Goal: Task Accomplishment & Management: Manage account settings

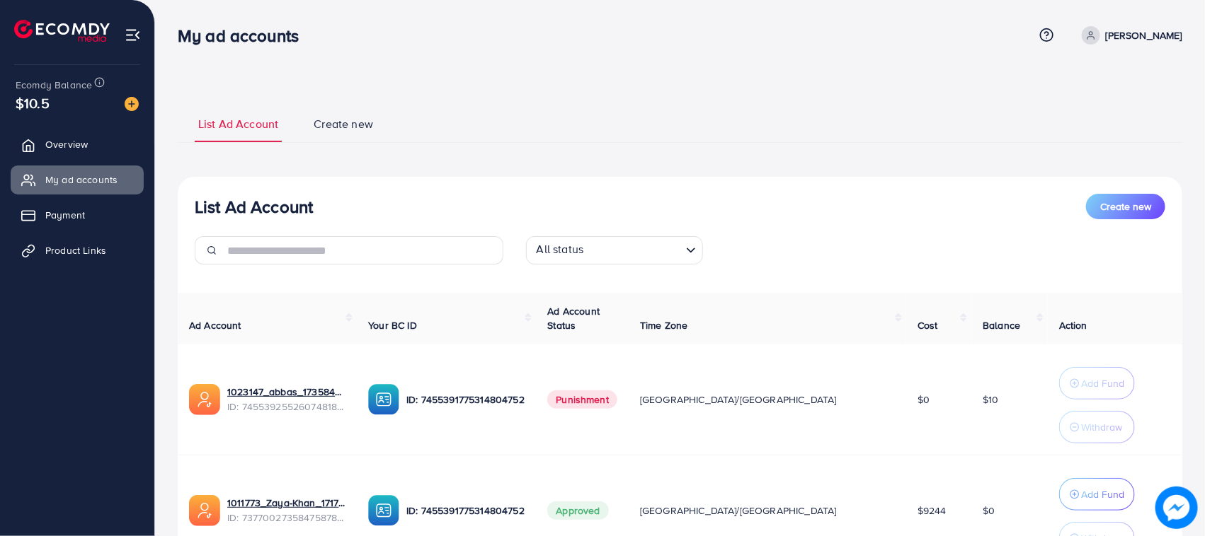
click at [93, 156] on link "Overview" at bounding box center [77, 144] width 133 height 28
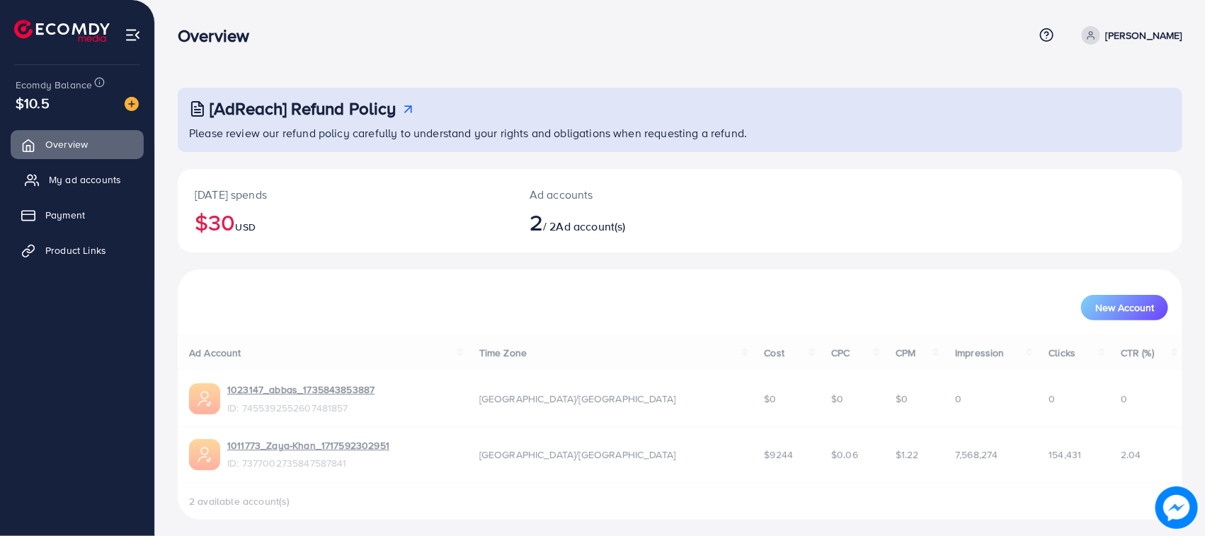
click at [72, 166] on link "My ad accounts" at bounding box center [77, 180] width 133 height 28
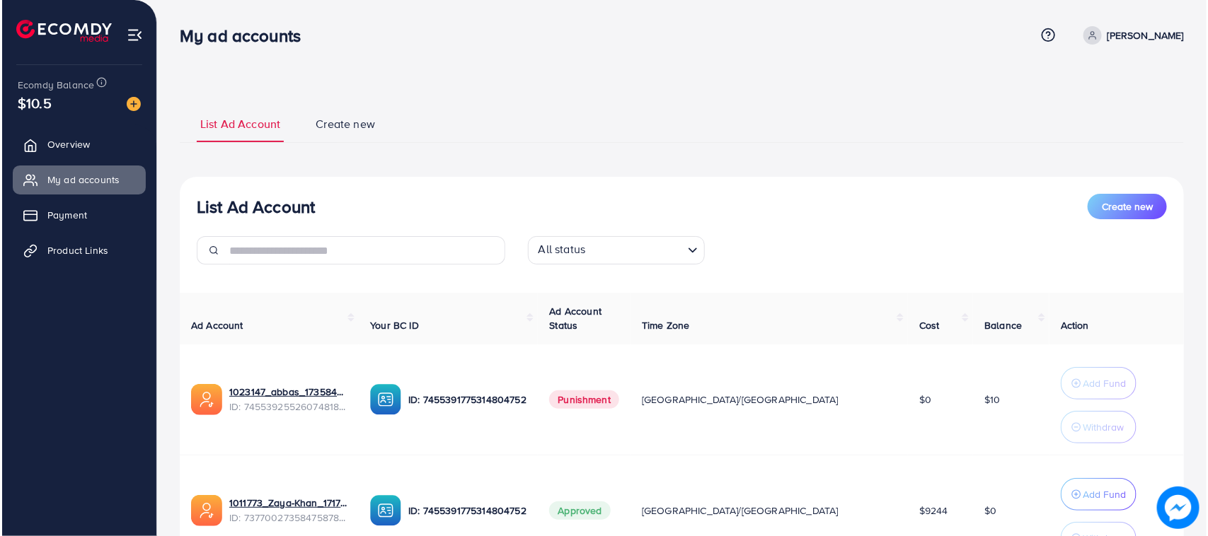
scroll to position [133, 0]
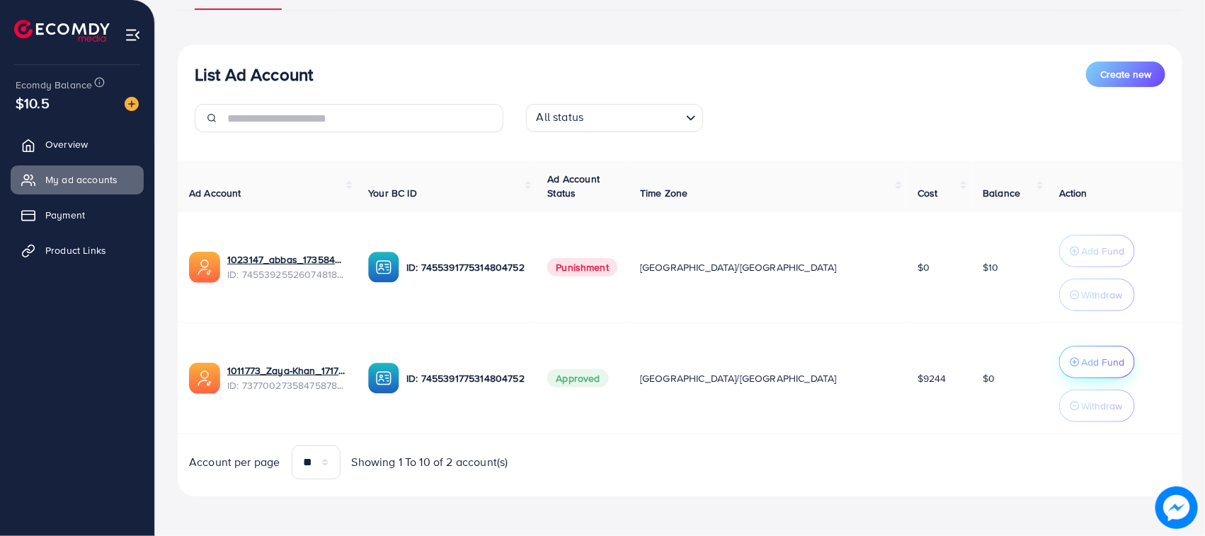
click at [1059, 355] on button "Add Fund" at bounding box center [1097, 362] width 76 height 33
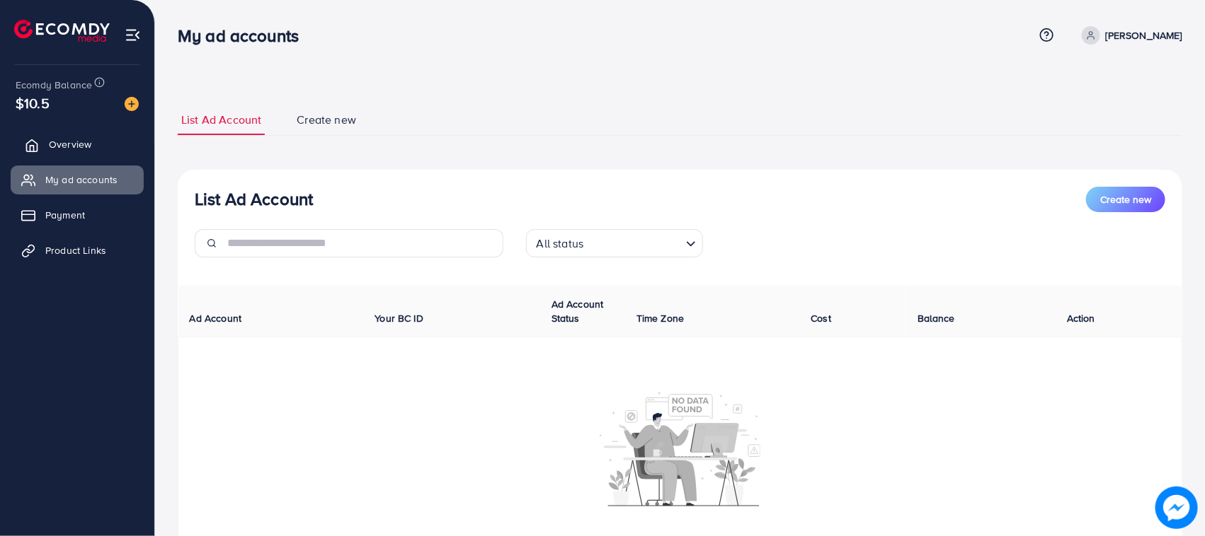
click at [96, 146] on link "Overview" at bounding box center [77, 144] width 133 height 28
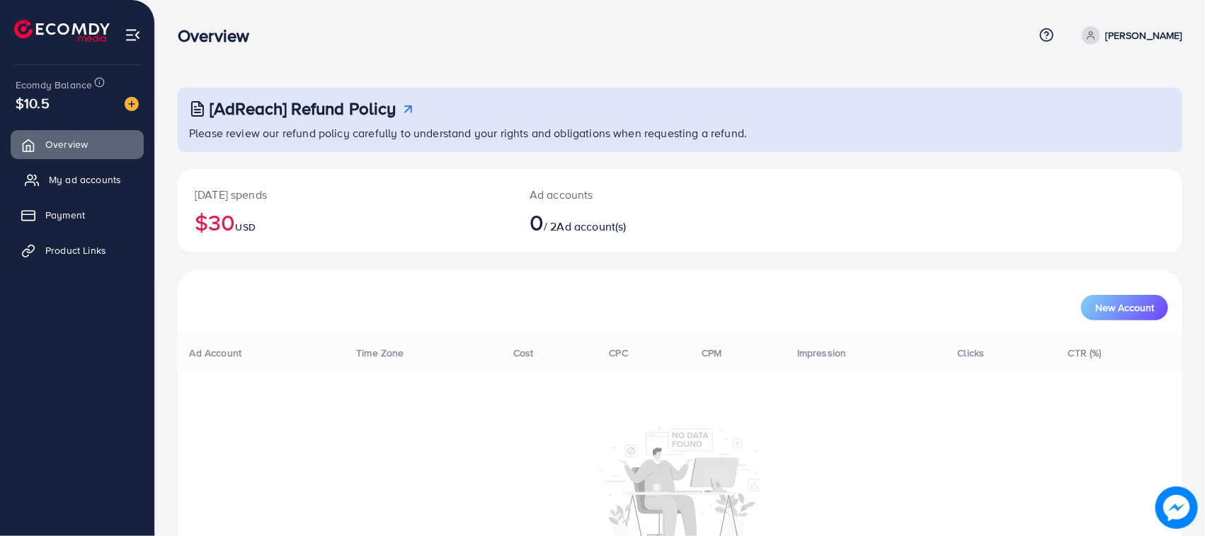
click at [67, 173] on span "My ad accounts" at bounding box center [85, 180] width 72 height 14
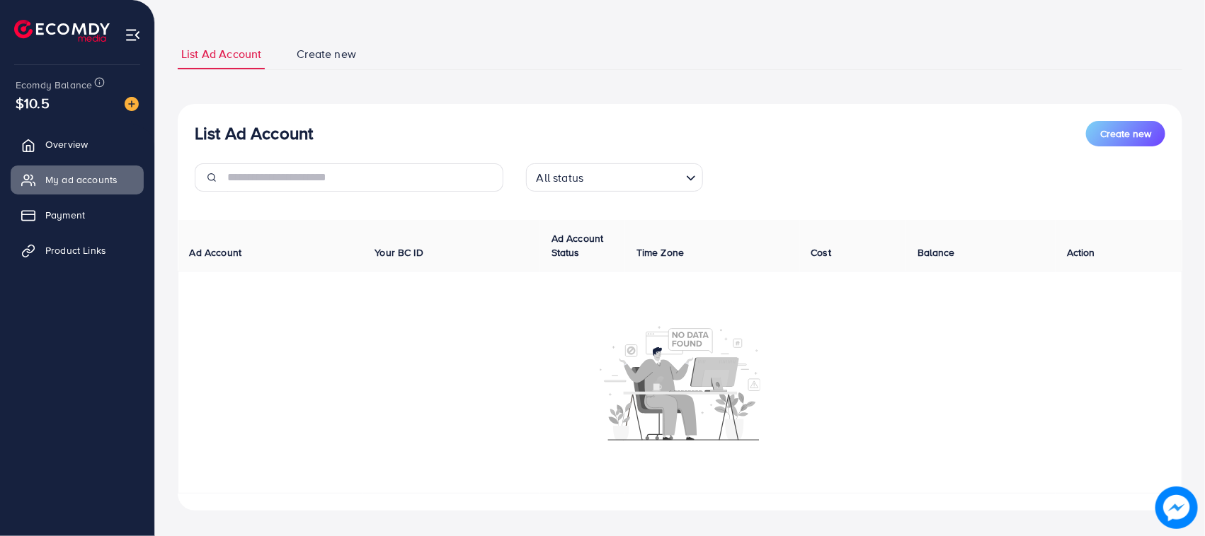
scroll to position [108, 0]
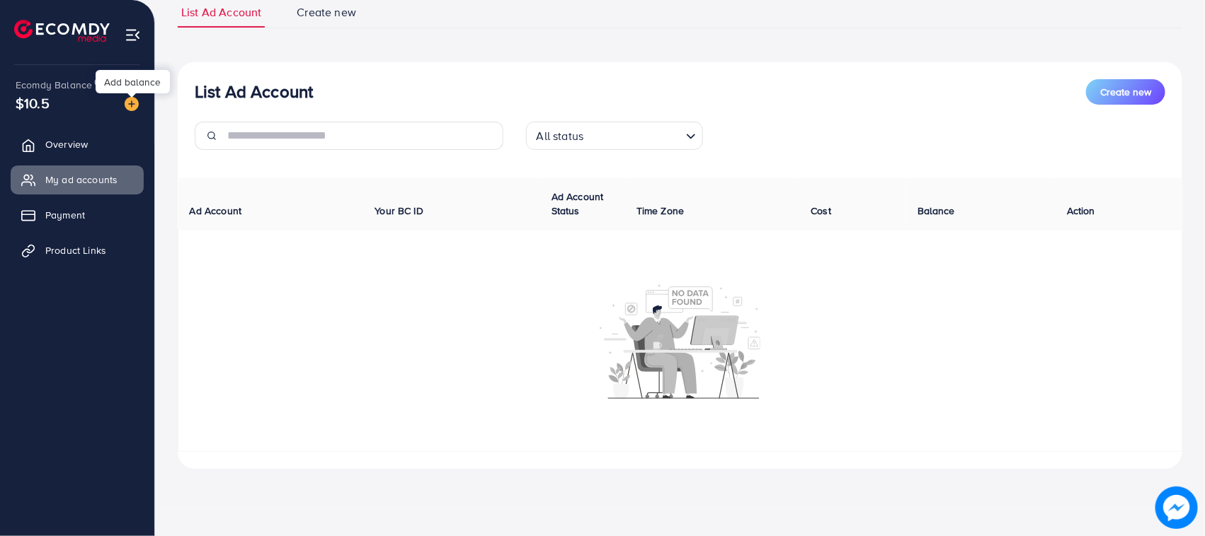
click at [136, 101] on img at bounding box center [132, 104] width 14 height 14
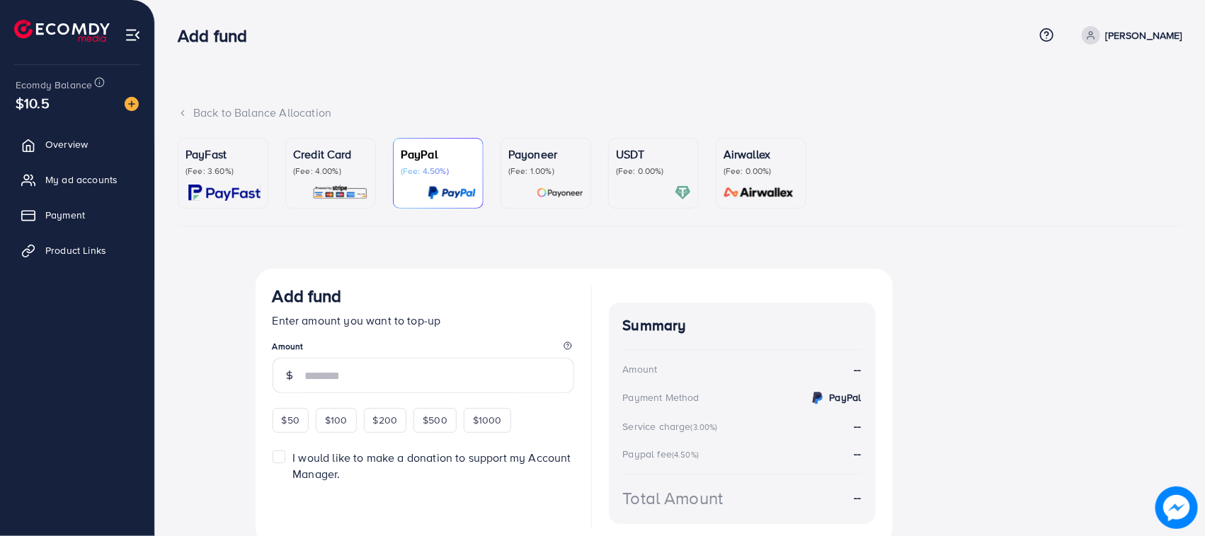
click at [320, 157] on p "Credit Card" at bounding box center [330, 154] width 75 height 17
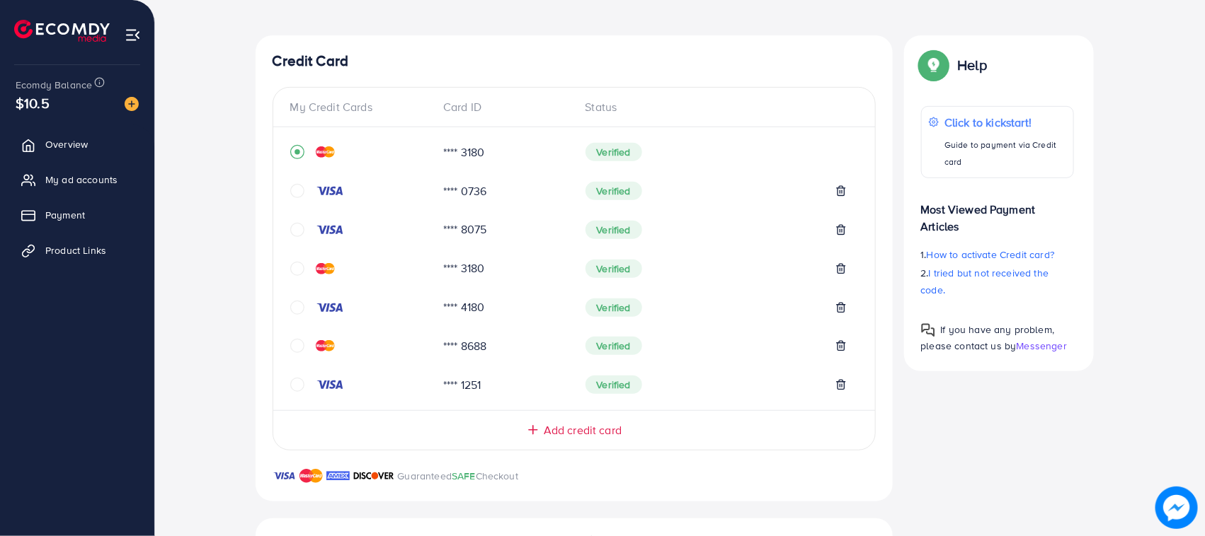
scroll to position [107, 0]
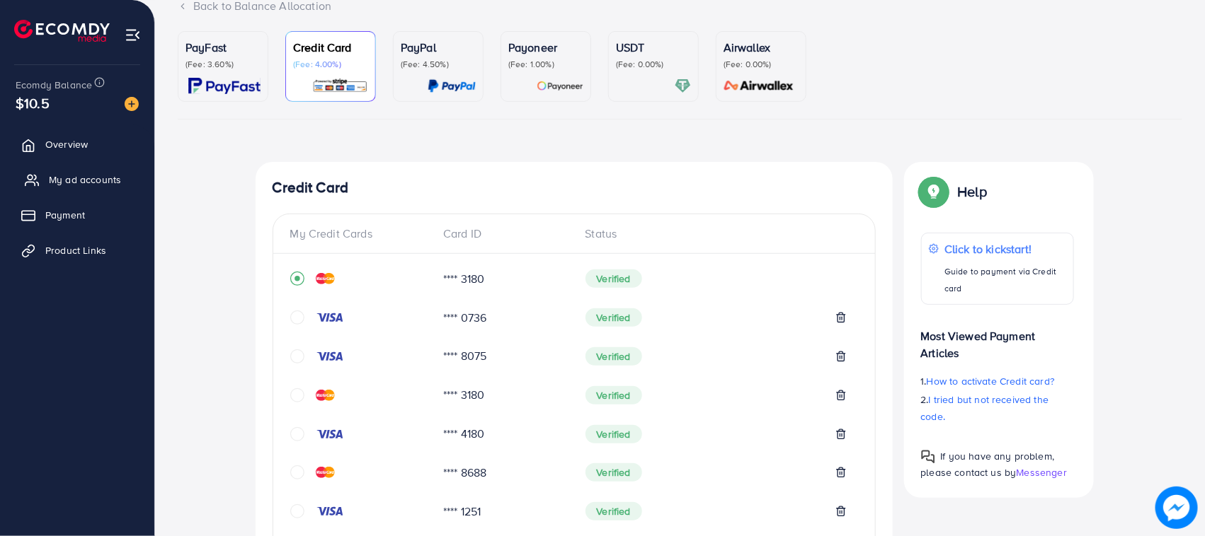
click at [117, 188] on link "My ad accounts" at bounding box center [77, 180] width 133 height 28
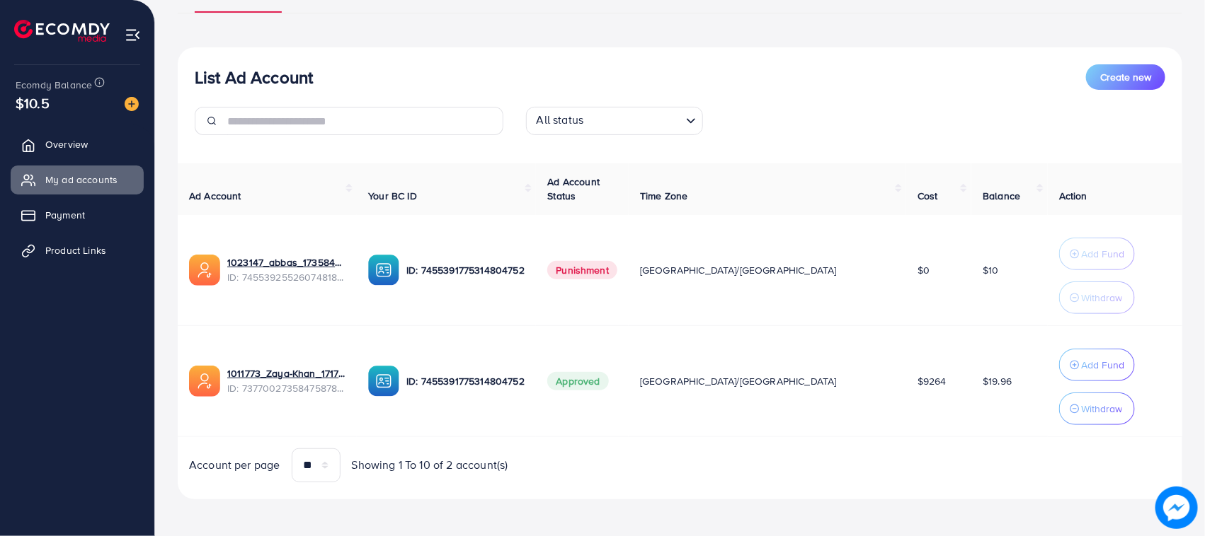
scroll to position [133, 0]
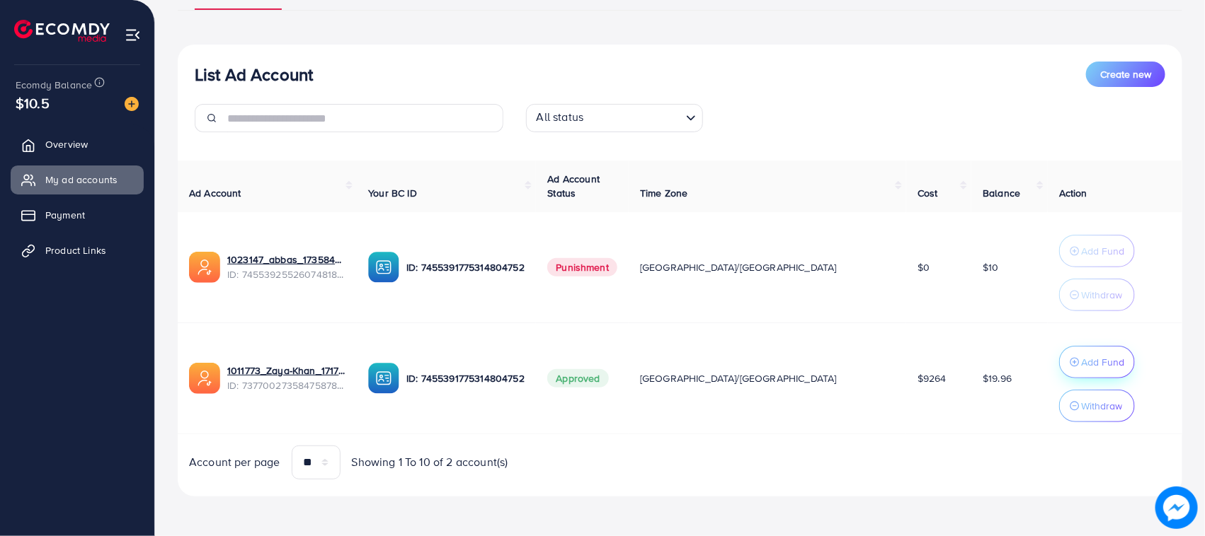
click at [1059, 358] on button "Add Fund" at bounding box center [1097, 362] width 76 height 33
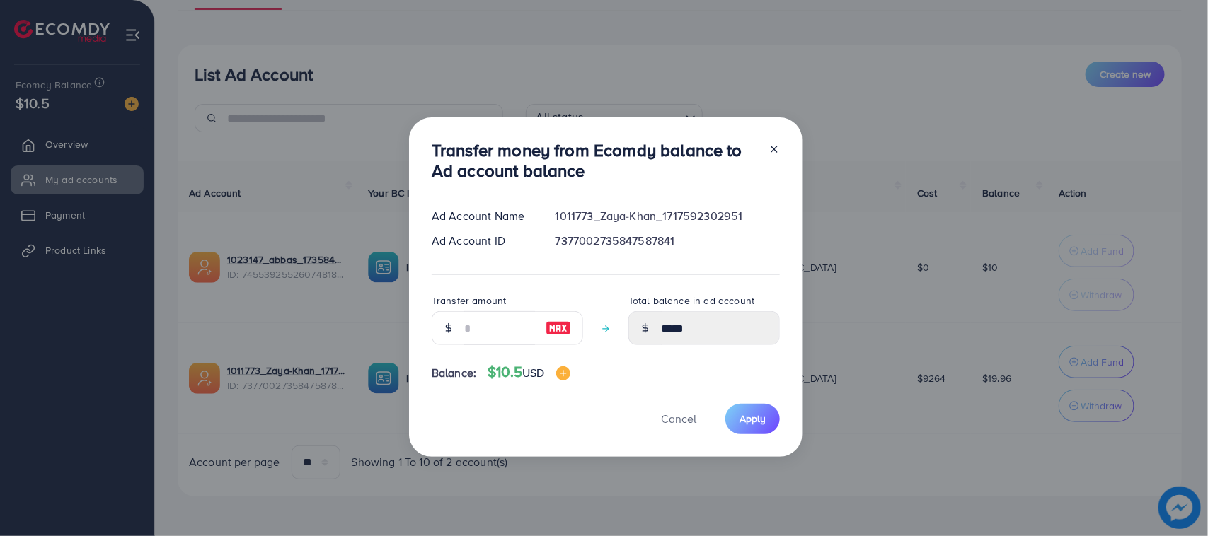
click at [563, 318] on div at bounding box center [558, 328] width 49 height 34
click at [558, 329] on img at bounding box center [558, 328] width 25 height 17
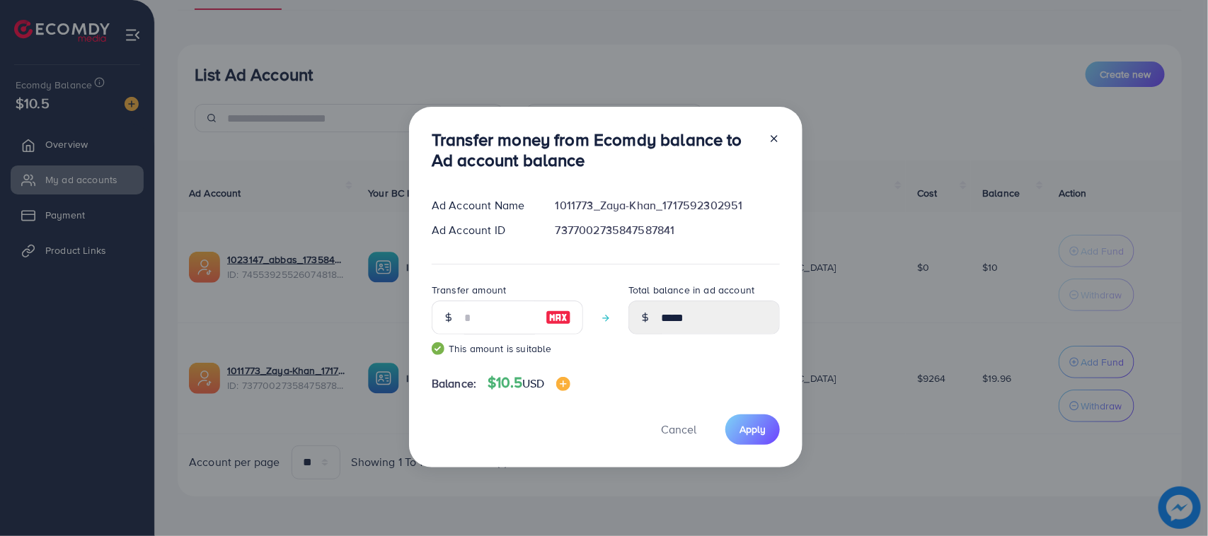
type input "**"
type input "*****"
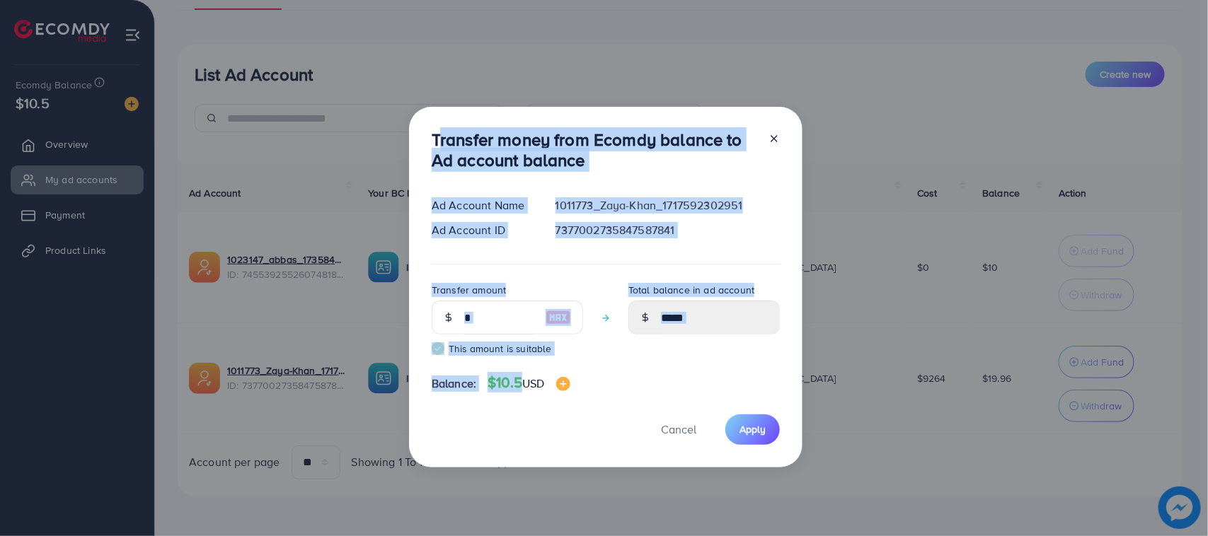
drag, startPoint x: 432, startPoint y: 138, endPoint x: 513, endPoint y: 394, distance: 268.6
click at [513, 394] on div "Transfer money from Ecomdy balance to Ad account balance Ad Account Name 101177…" at bounding box center [605, 287] width 393 height 361
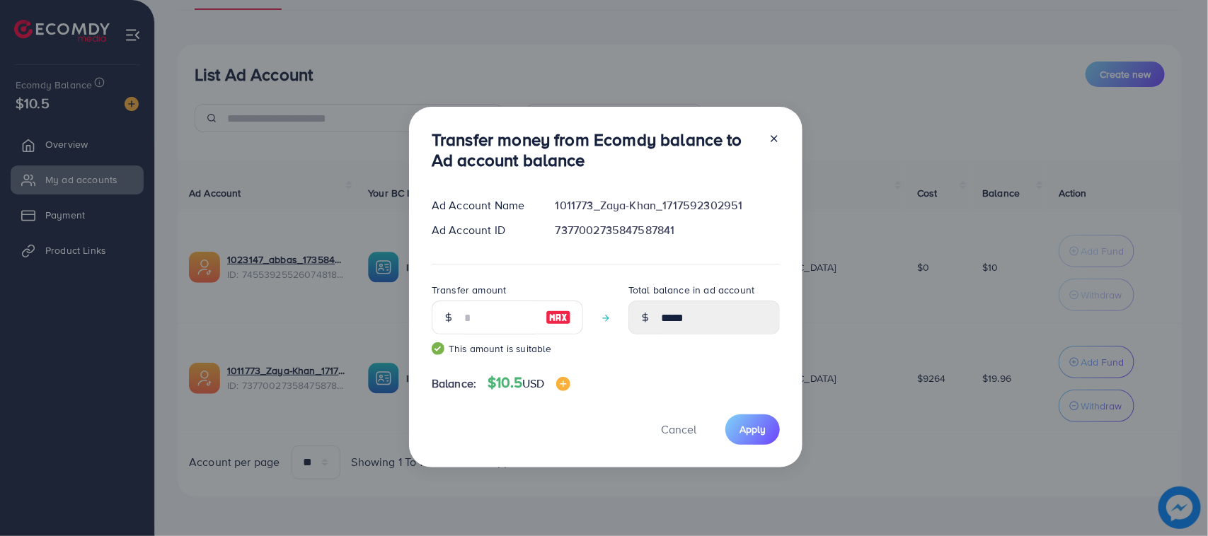
click at [587, 393] on div "Balance: $10.5 USD" at bounding box center [606, 385] width 348 height 23
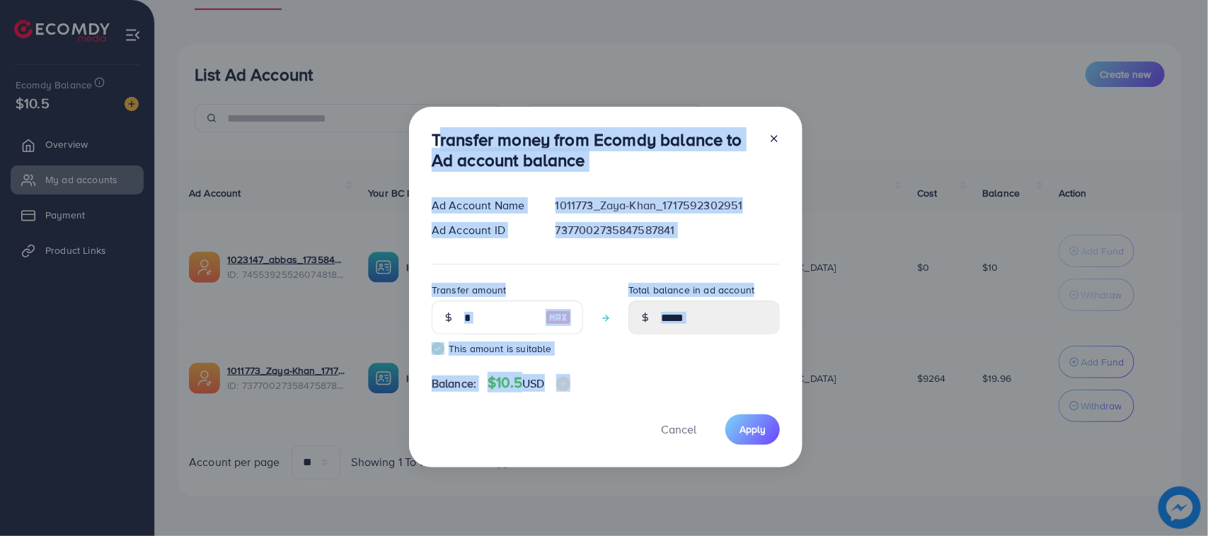
drag, startPoint x: 587, startPoint y: 393, endPoint x: 428, endPoint y: 140, distance: 299.2
click at [428, 140] on div "Transfer money from Ecomdy balance to Ad account balance Ad Account Name 101177…" at bounding box center [605, 287] width 393 height 361
click at [428, 138] on div "Transfer money from Ecomdy balance to Ad account balance Ad Account Name 101177…" at bounding box center [605, 287] width 393 height 361
drag, startPoint x: 428, startPoint y: 138, endPoint x: 553, endPoint y: 402, distance: 291.9
click at [552, 387] on div "Transfer money from Ecomdy balance to Ad account balance Ad Account Name 101177…" at bounding box center [605, 287] width 393 height 361
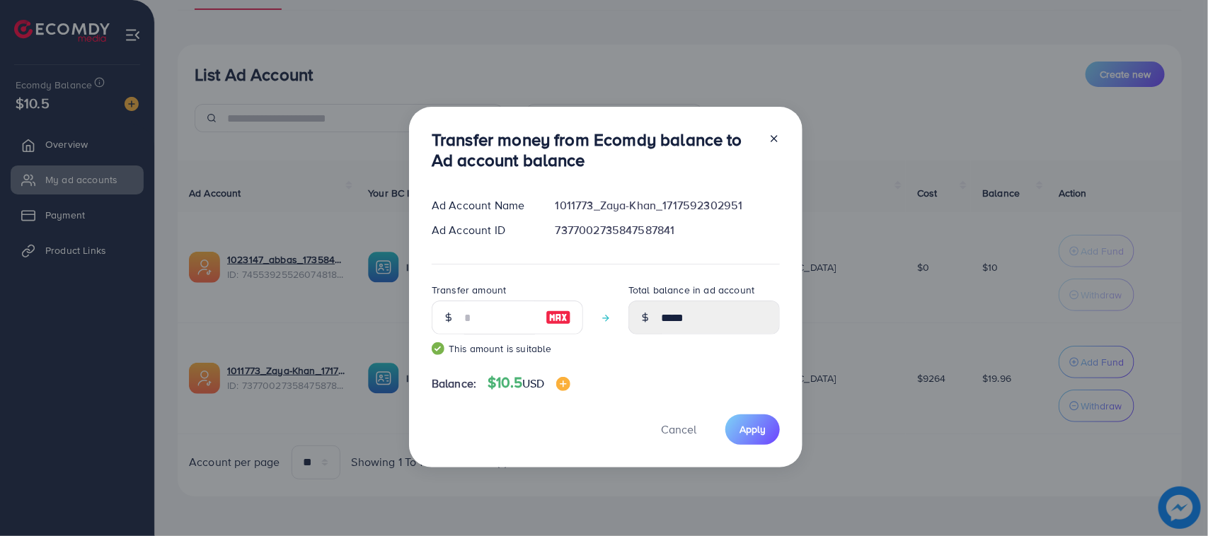
click at [553, 402] on div "Transfer money from Ecomdy balance to Ad account balance Ad Account Name 101177…" at bounding box center [605, 287] width 393 height 361
click at [740, 427] on span "Apply" at bounding box center [753, 429] width 26 height 14
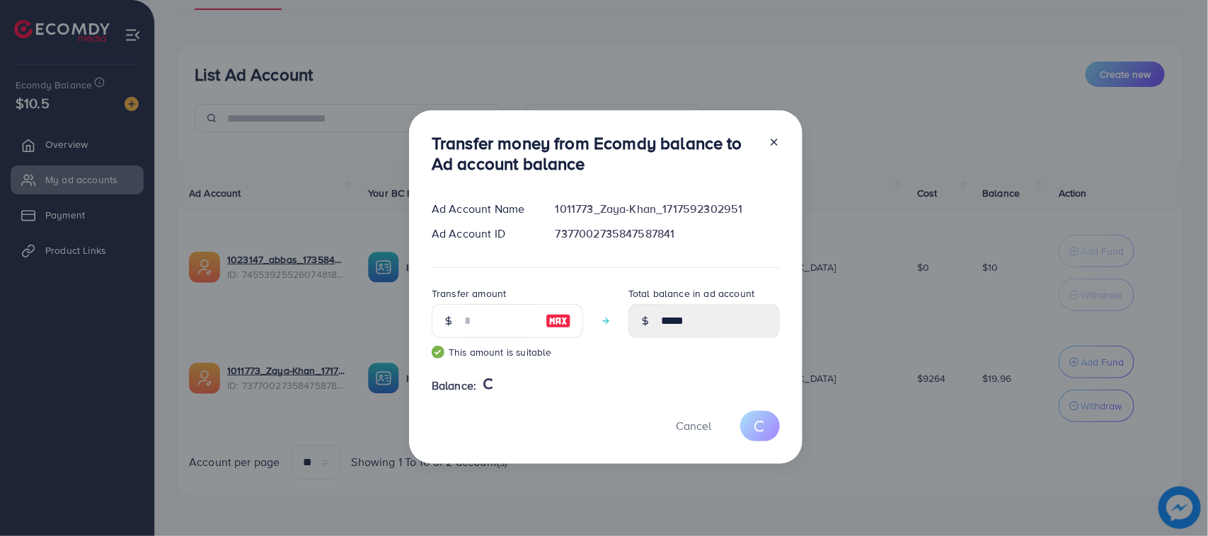
type input "*****"
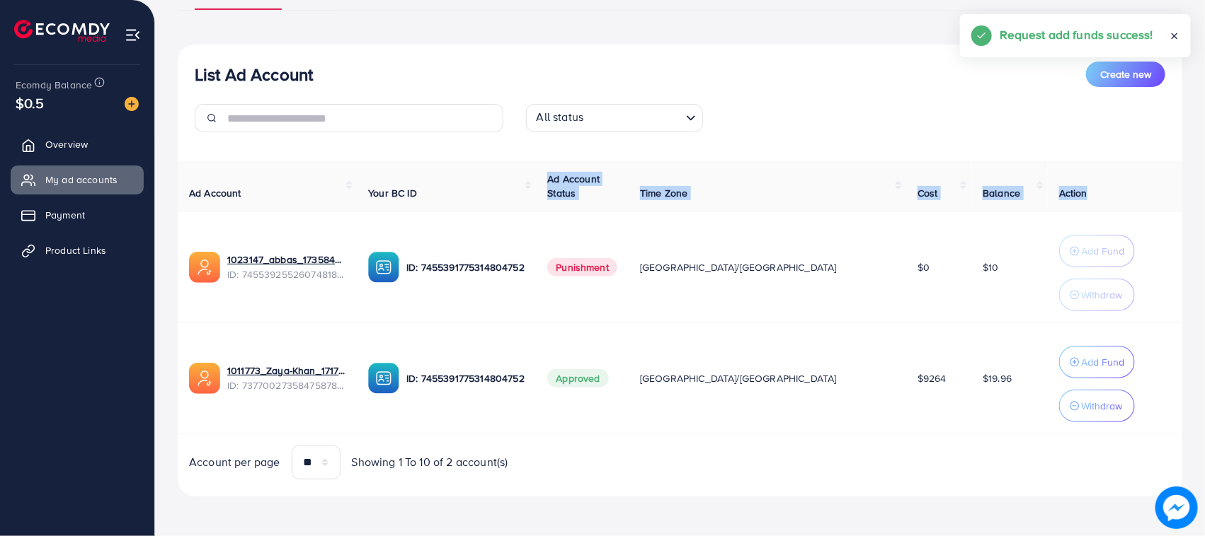
drag, startPoint x: 632, startPoint y: 178, endPoint x: 1065, endPoint y: 195, distance: 433.5
click at [1065, 195] on tr "Ad Account Your BC ID Ad Account Status Time Zone Cost Balance Action" at bounding box center [680, 187] width 1004 height 52
click at [1065, 195] on th "Action" at bounding box center [1114, 187] width 134 height 52
drag, startPoint x: 1065, startPoint y: 195, endPoint x: 195, endPoint y: 173, distance: 870.0
click at [195, 173] on tr "Ad Account Your BC ID Ad Account Status Time Zone Cost Balance Action" at bounding box center [680, 187] width 1004 height 52
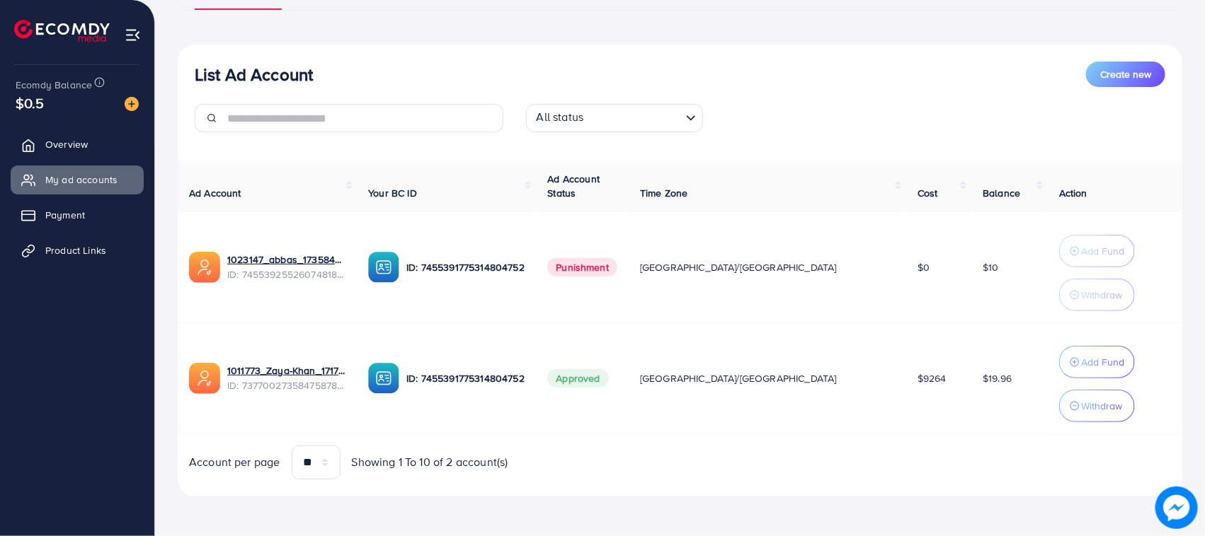
click at [188, 73] on div "List Ad Account Create new All status Loading..." at bounding box center [680, 103] width 1004 height 82
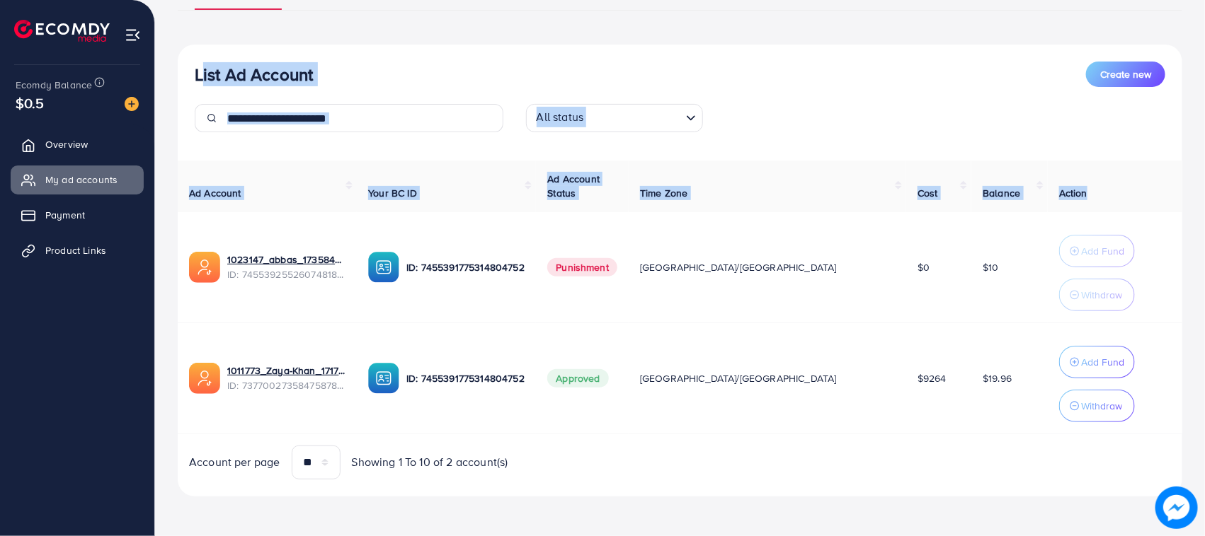
drag, startPoint x: 188, startPoint y: 73, endPoint x: 1052, endPoint y: 198, distance: 873.1
click at [1045, 199] on div "List Ad Account Create new All status Loading... Ad Account Your BC ID Ad Accou…" at bounding box center [680, 271] width 1004 height 452
click at [1059, 195] on th "Action" at bounding box center [1114, 187] width 134 height 52
drag, startPoint x: 1062, startPoint y: 193, endPoint x: 204, endPoint y: 59, distance: 868.2
click at [207, 59] on div "List Ad Account Create new All status Loading... Ad Account Your BC ID Ad Accou…" at bounding box center [680, 271] width 1004 height 452
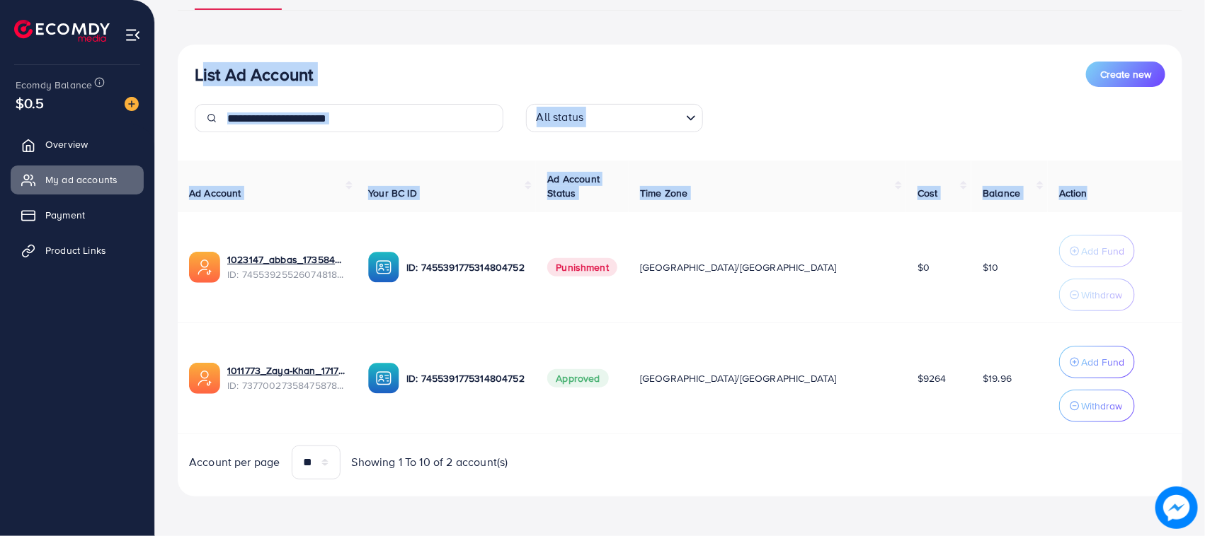
click at [200, 59] on div "List Ad Account Create new All status Loading... Ad Account Your BC ID Ad Accou…" at bounding box center [680, 271] width 1004 height 452
drag, startPoint x: 200, startPoint y: 59, endPoint x: 1041, endPoint y: 186, distance: 850.3
click at [1041, 186] on div "List Ad Account Create new All status Loading... Ad Account Your BC ID Ad Accou…" at bounding box center [680, 271] width 1004 height 452
click at [1056, 186] on th "Action" at bounding box center [1114, 187] width 134 height 52
click at [1055, 186] on th "Action" at bounding box center [1114, 187] width 134 height 52
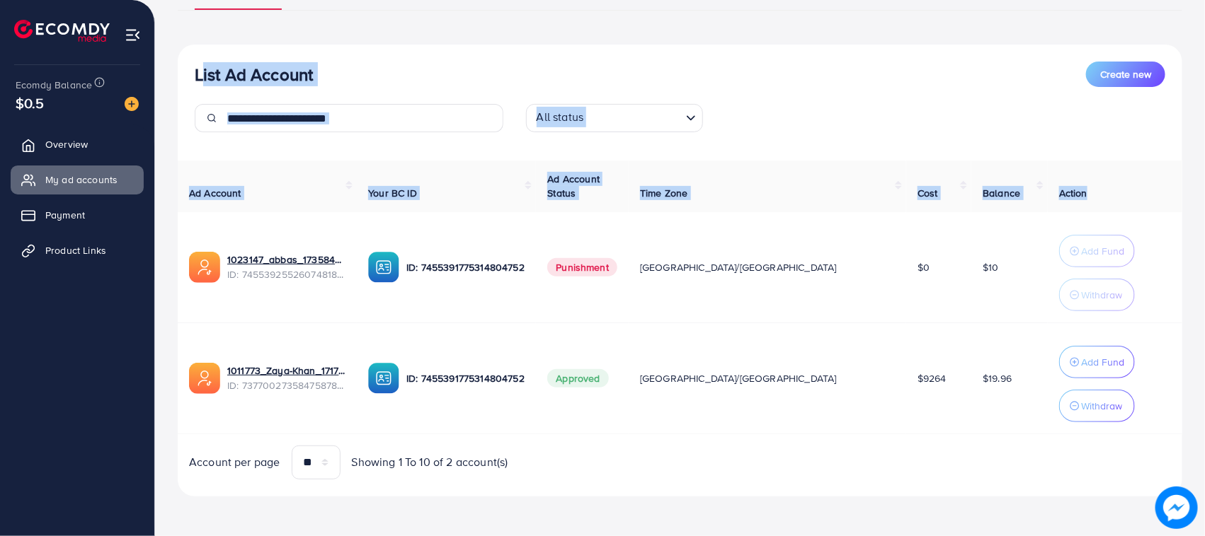
click at [1055, 186] on th "Action" at bounding box center [1114, 187] width 134 height 52
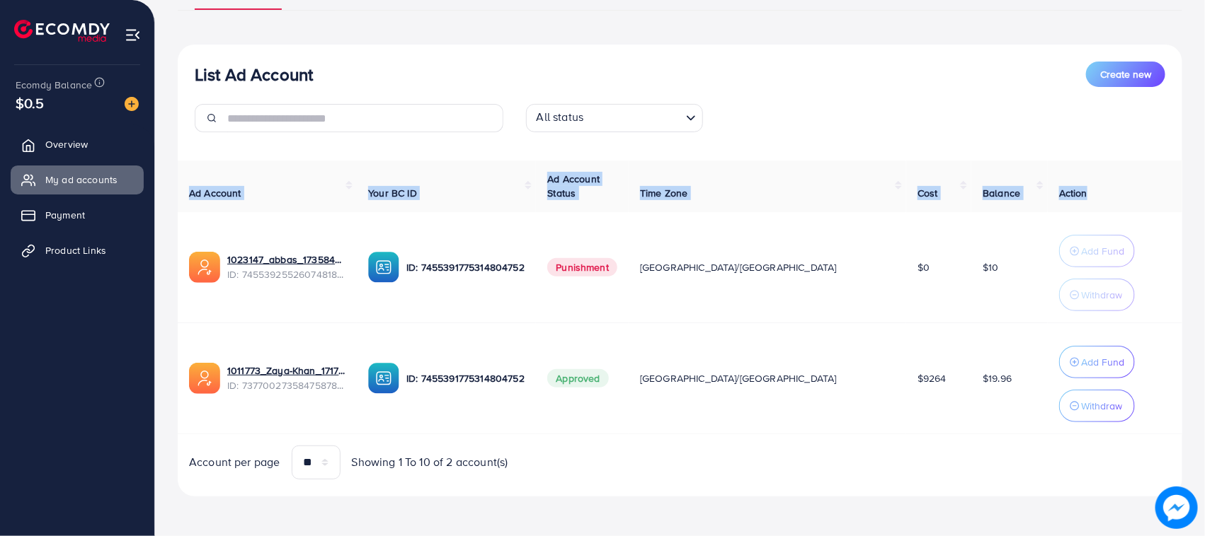
drag, startPoint x: 1055, startPoint y: 186, endPoint x: 196, endPoint y: 174, distance: 859.2
click at [197, 174] on tr "Ad Account Your BC ID Ad Account Status Time Zone Cost Balance Action" at bounding box center [680, 187] width 1004 height 52
click at [193, 174] on th "Ad Account" at bounding box center [267, 187] width 179 height 52
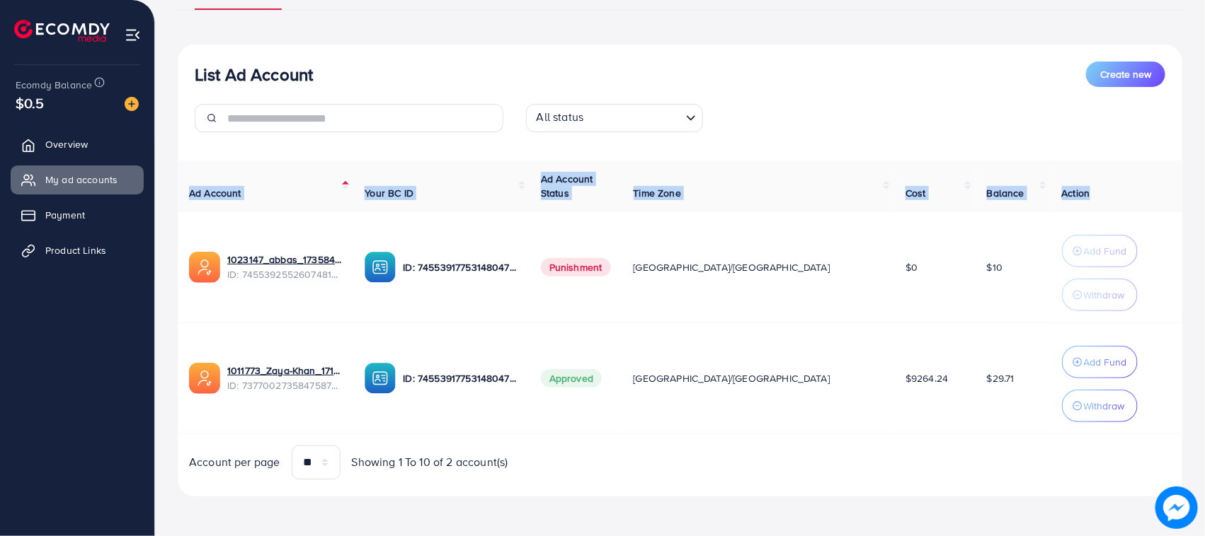
drag, startPoint x: 193, startPoint y: 174, endPoint x: 1060, endPoint y: 196, distance: 867.2
click at [1049, 205] on div "Ad Account Your BC ID Ad Account Status Time Zone Cost Balance Action 1023147_a…" at bounding box center [680, 320] width 1004 height 319
click at [1060, 196] on th "Action" at bounding box center [1116, 187] width 132 height 52
drag, startPoint x: 1060, startPoint y: 196, endPoint x: 203, endPoint y: 170, distance: 857.4
click at [203, 170] on tr "Ad Account Your BC ID Ad Account Status Time Zone Cost Balance Action" at bounding box center [680, 187] width 1004 height 52
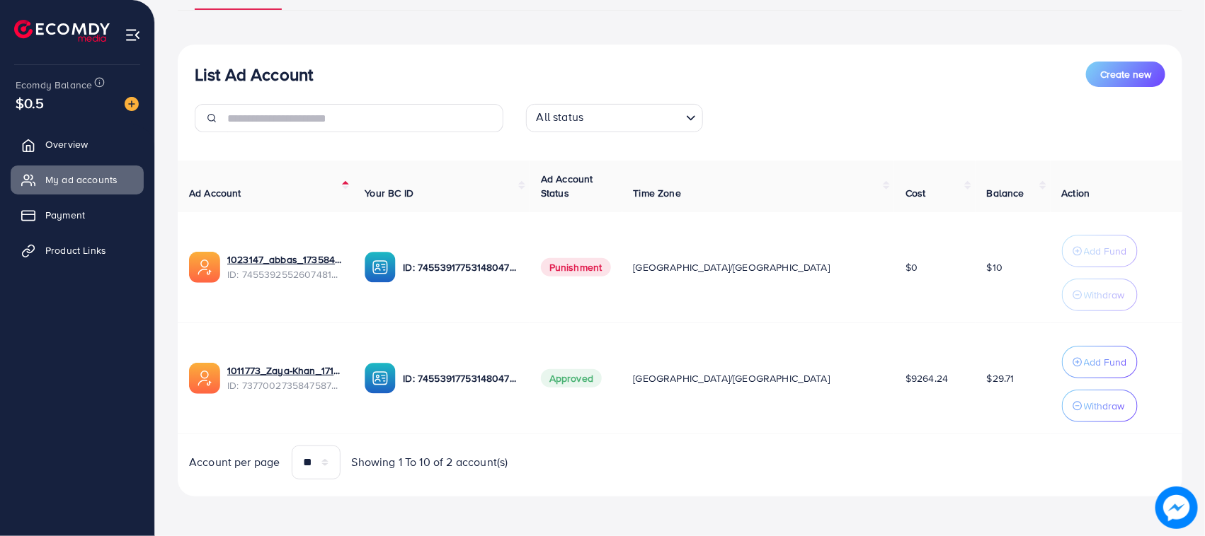
click at [189, 170] on th "Ad Account" at bounding box center [266, 187] width 176 height 52
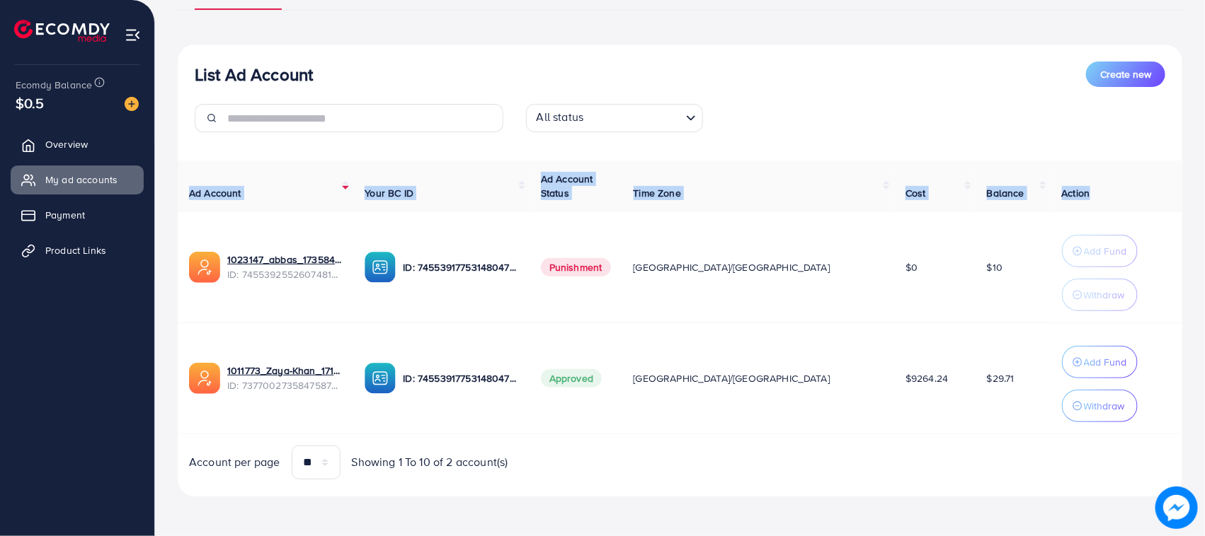
drag, startPoint x: 189, startPoint y: 170, endPoint x: 1052, endPoint y: 190, distance: 862.9
click at [1052, 190] on div "Ad Account Your BC ID Ad Account Status Time Zone Cost Balance Action 1023147_a…" at bounding box center [680, 320] width 1004 height 319
click at [1062, 190] on th "Action" at bounding box center [1116, 187] width 132 height 52
drag, startPoint x: 1062, startPoint y: 190, endPoint x: 212, endPoint y: 163, distance: 850.4
click at [212, 163] on tr "Ad Account Your BC ID Ad Account Status Time Zone Cost Balance Action" at bounding box center [680, 187] width 1004 height 52
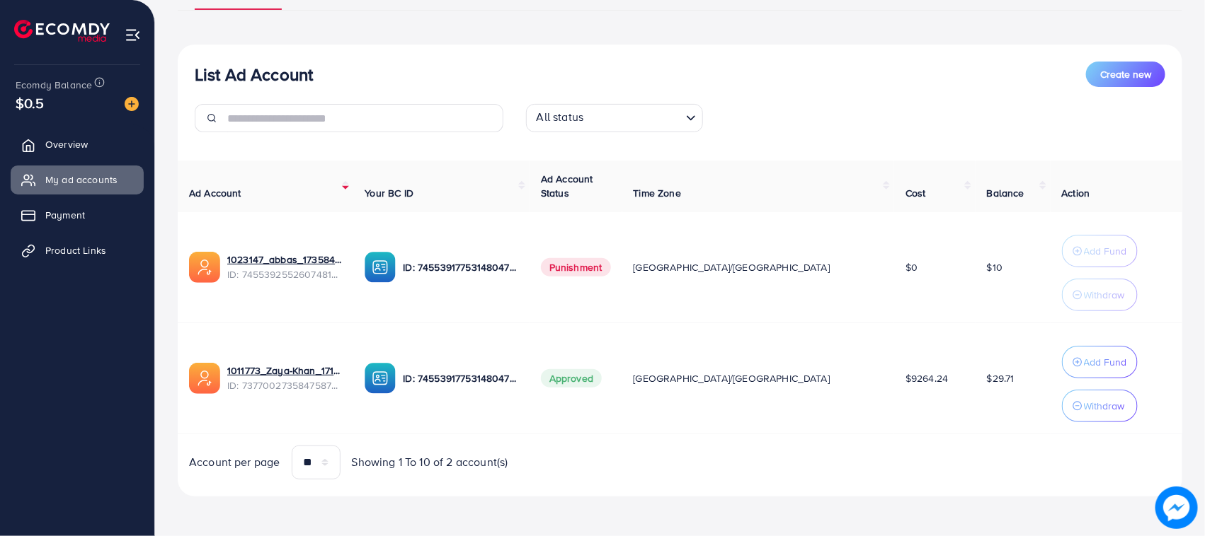
click at [192, 161] on th "Ad Account" at bounding box center [266, 187] width 176 height 52
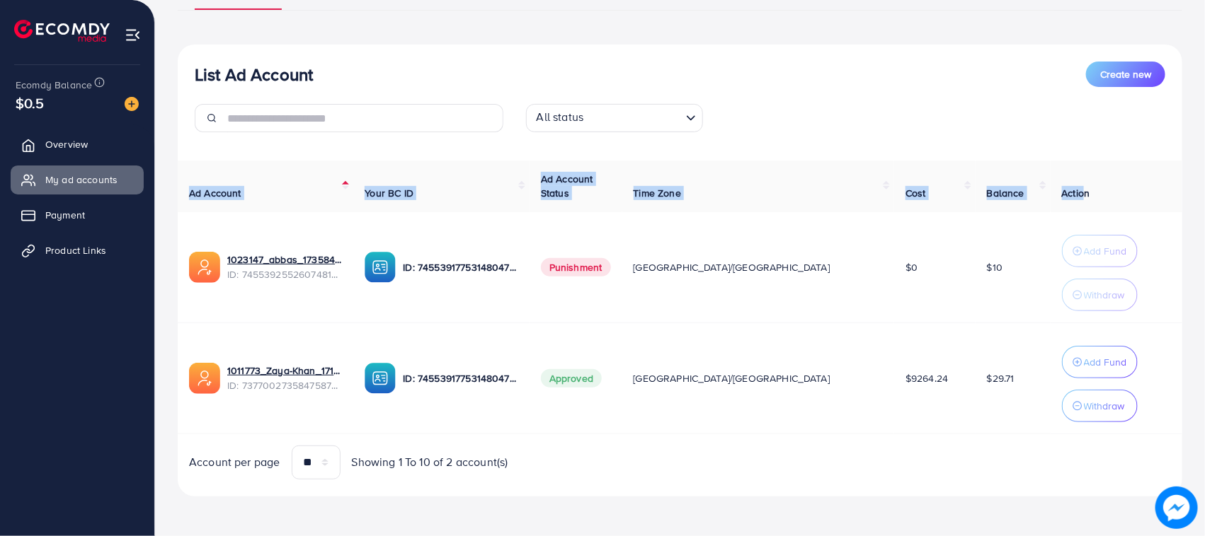
drag, startPoint x: 180, startPoint y: 178, endPoint x: 1055, endPoint y: 195, distance: 874.9
click at [1054, 195] on tr "Ad Account Your BC ID Ad Account Status Time Zone Cost Balance Action" at bounding box center [680, 187] width 1004 height 52
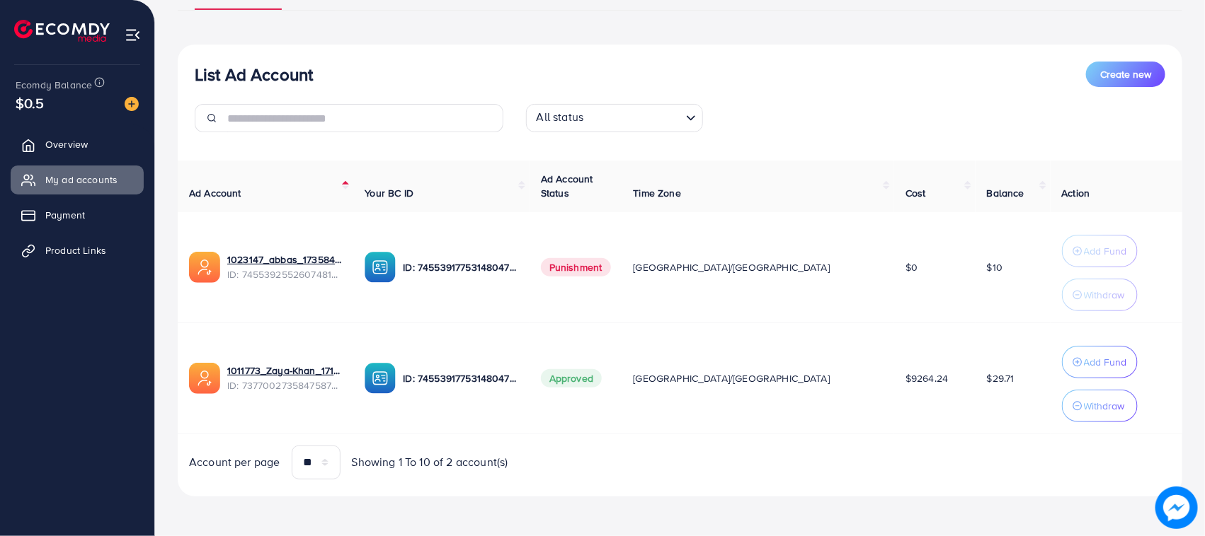
click at [1062, 195] on span "Action" at bounding box center [1076, 193] width 28 height 14
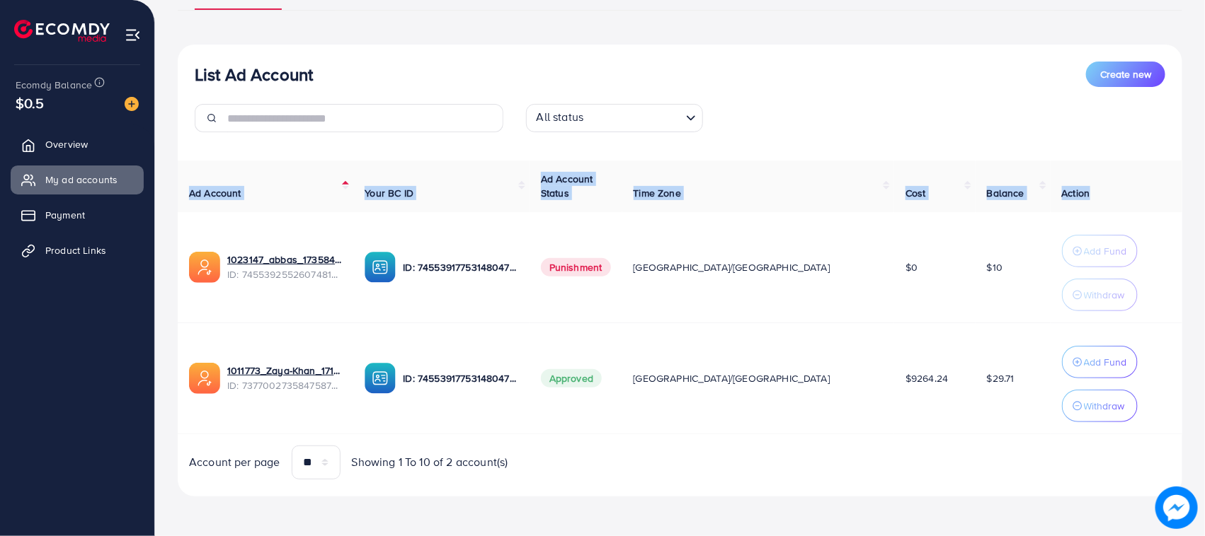
drag, startPoint x: 1056, startPoint y: 195, endPoint x: 207, endPoint y: 157, distance: 849.4
click at [207, 157] on div "List Ad Account Create new All status Loading... Ad Account Your BC ID Ad Accou…" at bounding box center [680, 271] width 1004 height 452
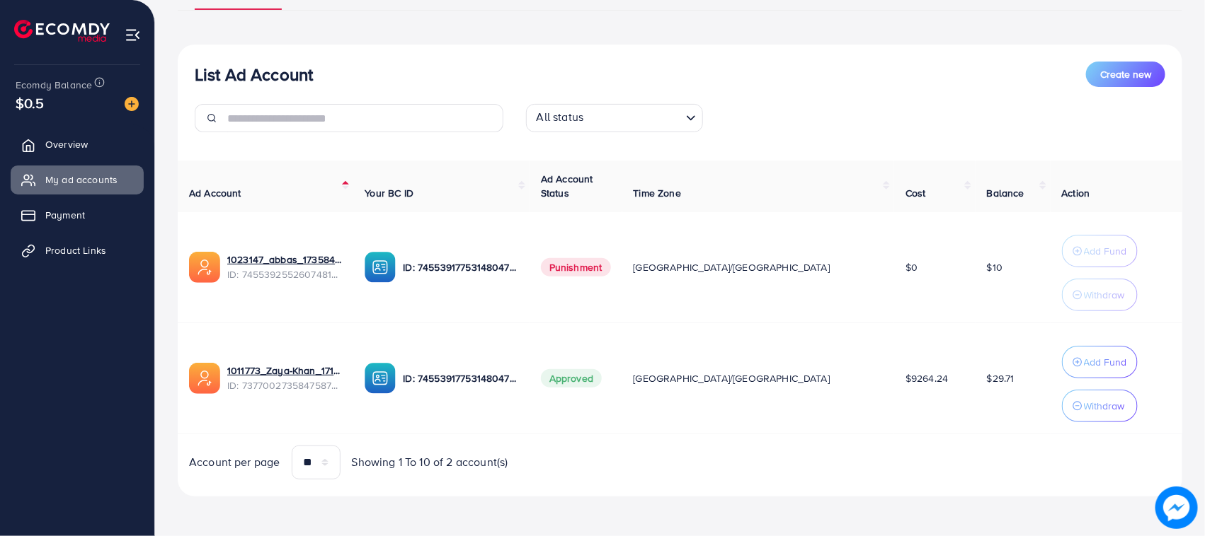
click at [200, 71] on h3 "List Ad Account" at bounding box center [254, 74] width 118 height 21
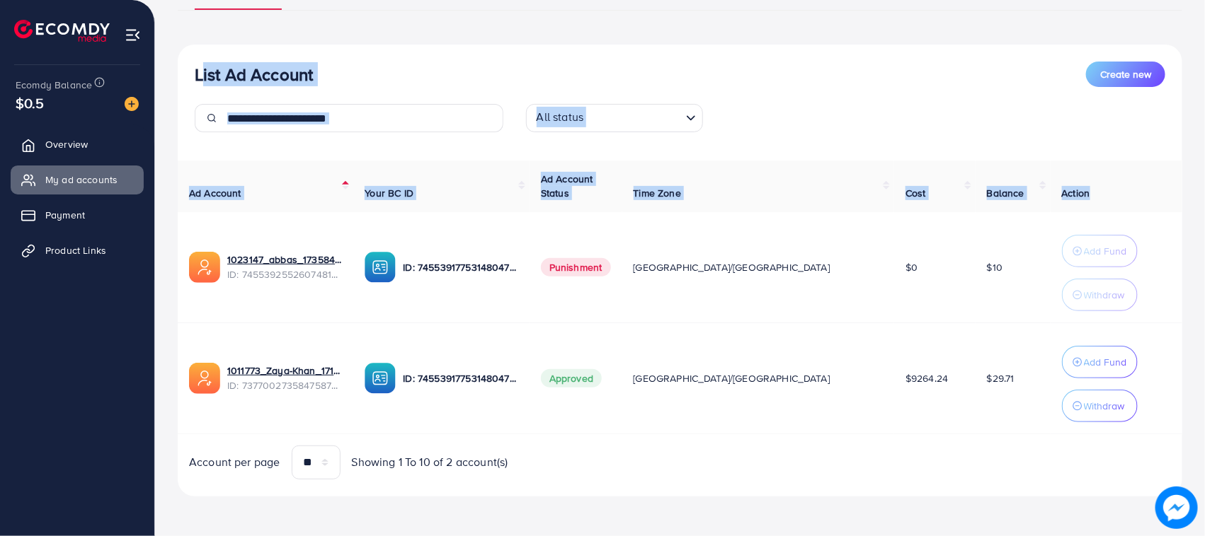
drag, startPoint x: 200, startPoint y: 71, endPoint x: 1055, endPoint y: 190, distance: 863.7
click at [1039, 190] on div "List Ad Account Create new All status Loading... Ad Account Your BC ID Ad Accou…" at bounding box center [680, 271] width 1004 height 452
click at [1060, 190] on th "Action" at bounding box center [1116, 187] width 132 height 52
drag, startPoint x: 1060, startPoint y: 190, endPoint x: 236, endPoint y: 50, distance: 836.3
click at [241, 50] on div "List Ad Account Create new All status Loading... Ad Account Your BC ID Ad Accou…" at bounding box center [680, 271] width 1004 height 452
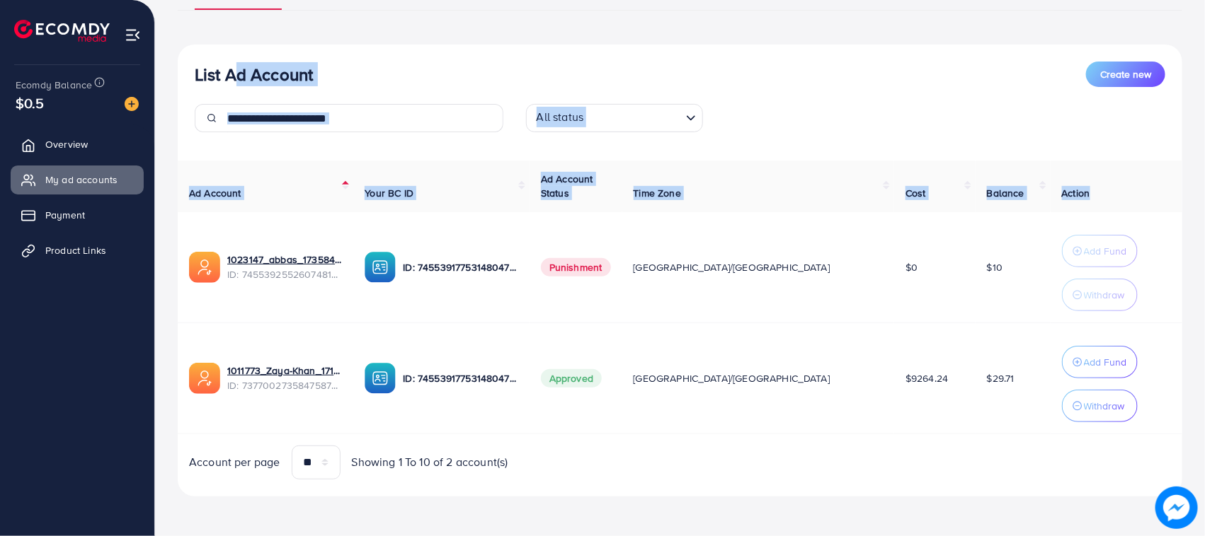
click at [236, 50] on div "List Ad Account Create new All status Loading... Ad Account Your BC ID Ad Accou…" at bounding box center [680, 271] width 1004 height 452
